Goal: Information Seeking & Learning: Learn about a topic

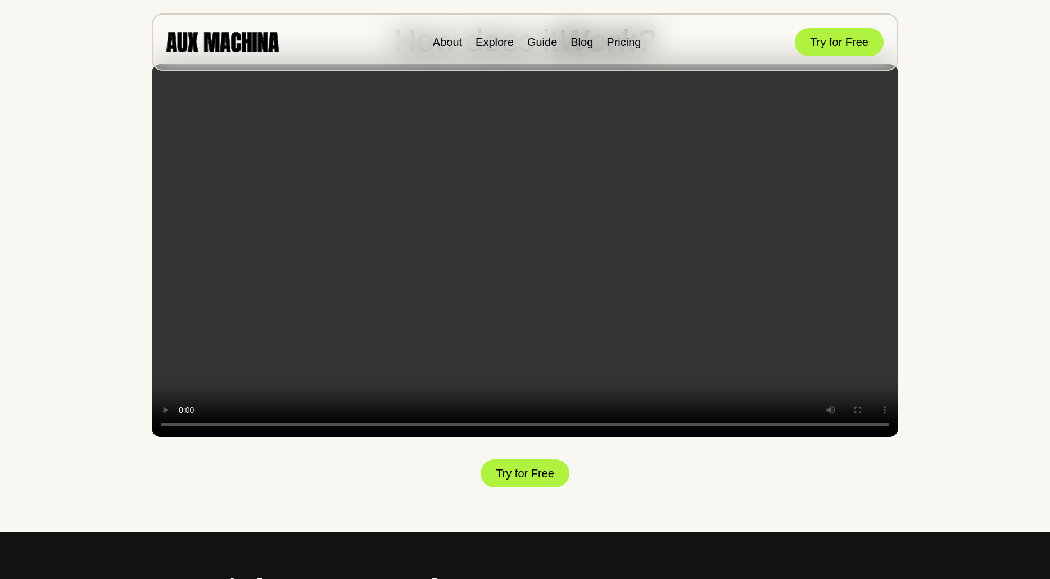
scroll to position [1780, 0]
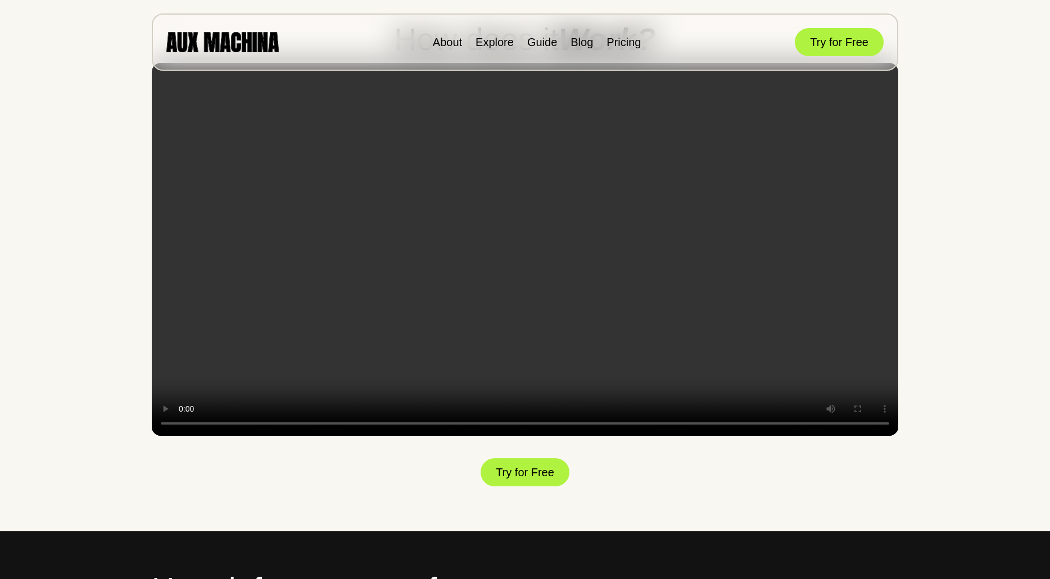
click at [84, 475] on div "The easiest way to create custom visuals Turn images into eye-catching visuals …" at bounding box center [525, 387] width 1050 height 4335
click at [427, 350] on video at bounding box center [525, 249] width 746 height 373
click at [620, 42] on link "Pricing" at bounding box center [623, 42] width 34 height 12
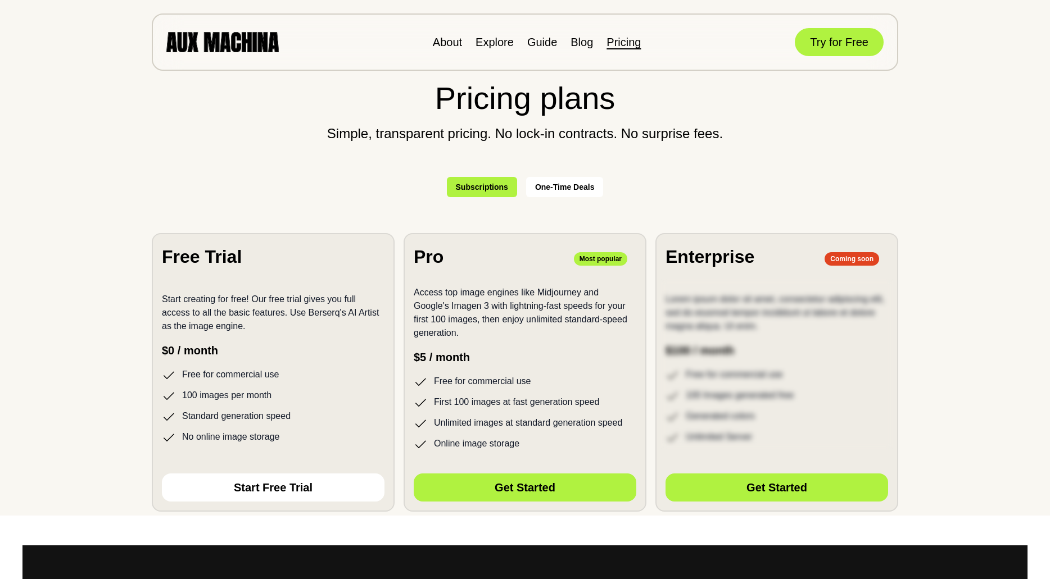
scroll to position [64, 0]
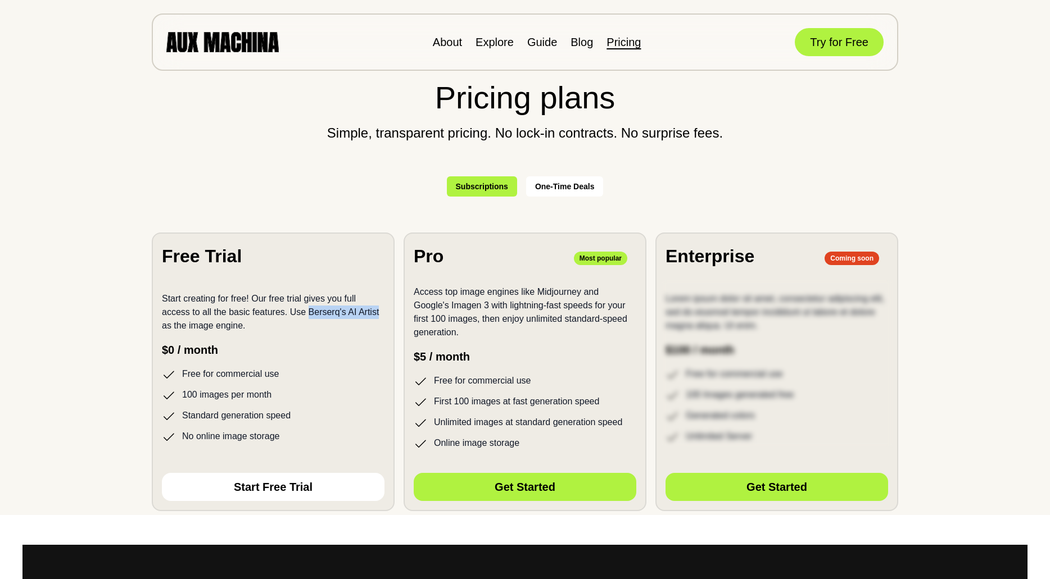
drag, startPoint x: 310, startPoint y: 313, endPoint x: 380, endPoint y: 316, distance: 69.7
click at [382, 316] on p "Start creating for free! Our free trial gives you full access to all the basic …" at bounding box center [273, 312] width 223 height 40
copy p "Berserq's AI Artist"
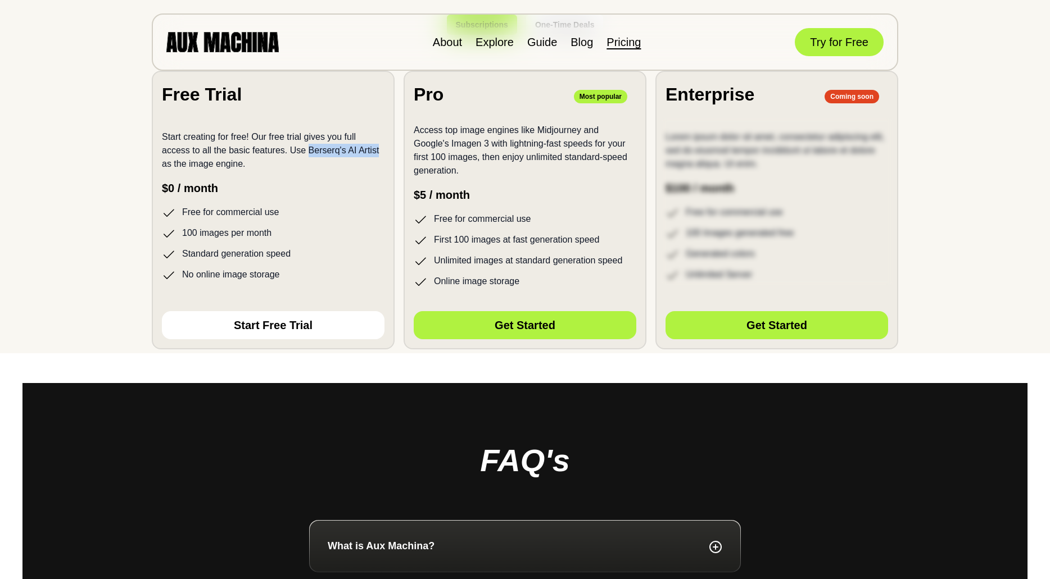
scroll to position [227, 0]
